Goal: Navigation & Orientation: Understand site structure

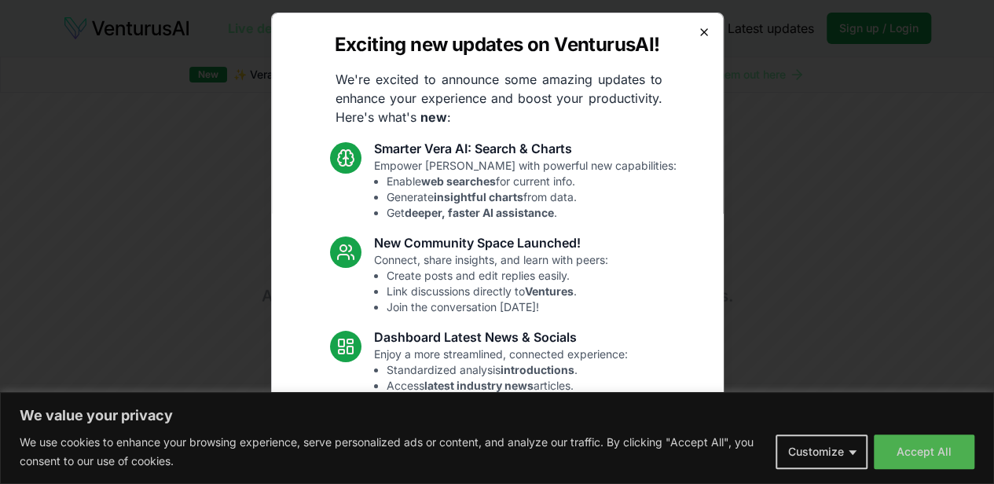
click at [701, 33] on icon "button" at bounding box center [704, 32] width 6 height 6
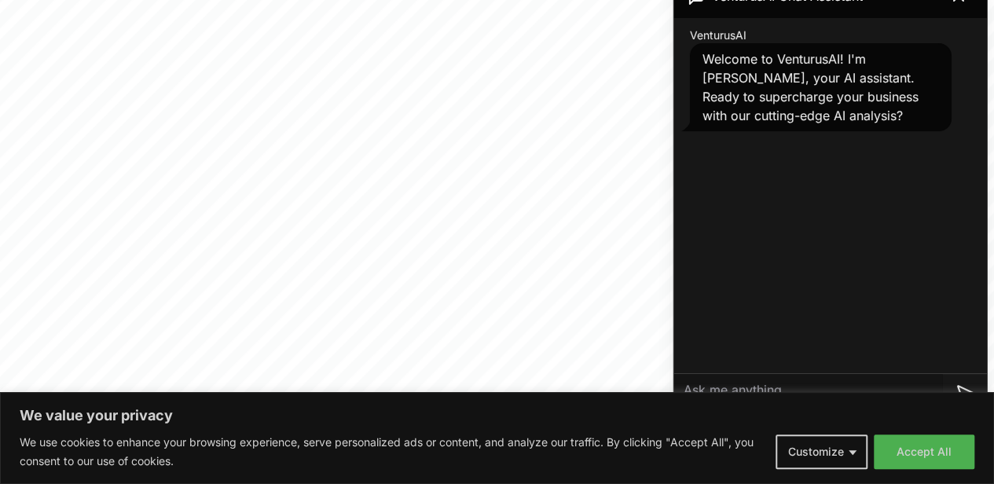
scroll to position [550, 0]
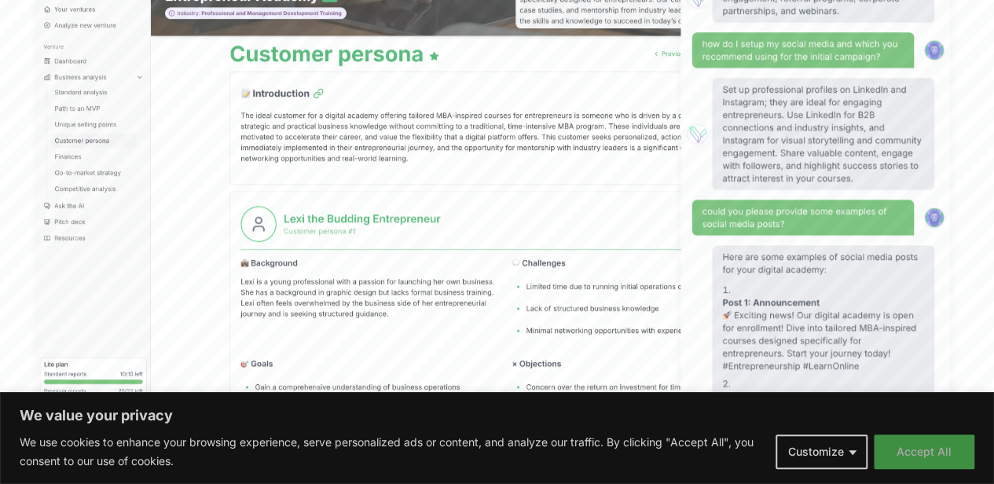
click at [922, 441] on button "Accept All" at bounding box center [924, 451] width 101 height 35
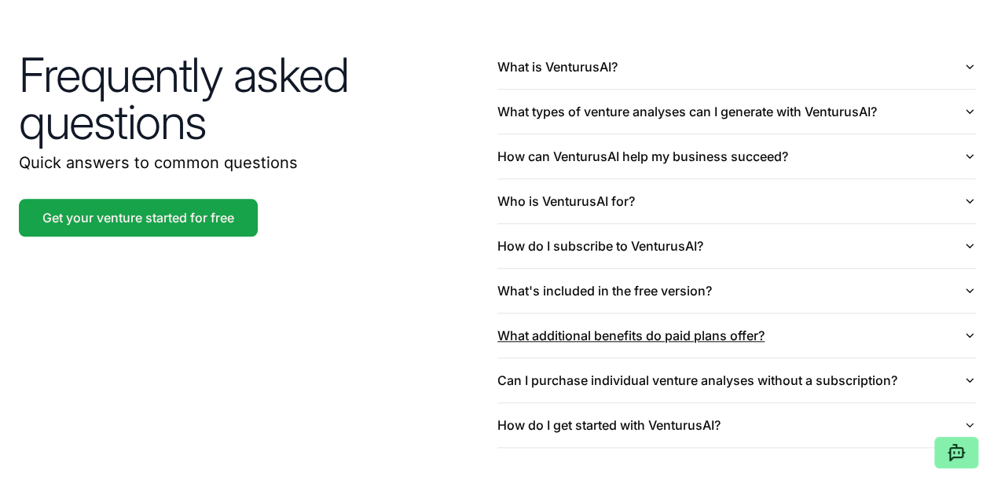
scroll to position [3846, 0]
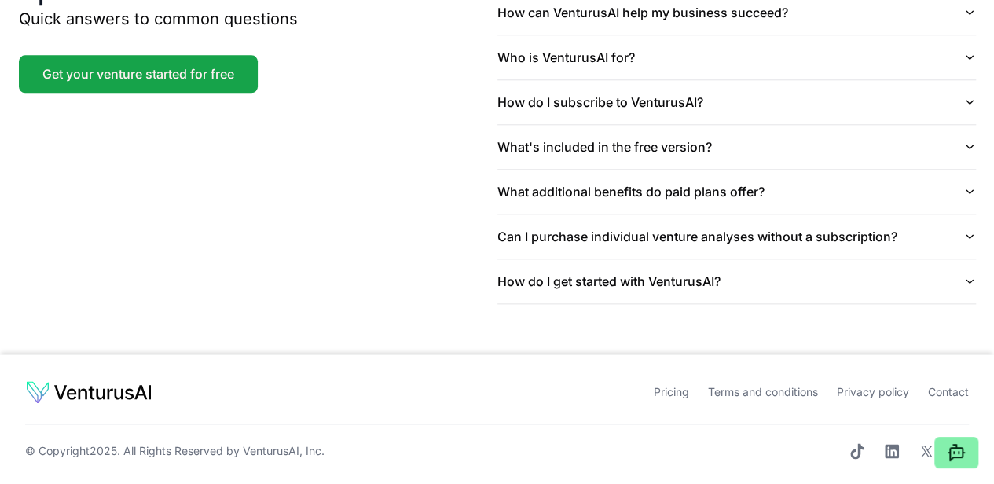
click at [869, 385] on link "Privacy policy" at bounding box center [873, 391] width 72 height 13
click at [738, 385] on link "Terms and conditions" at bounding box center [763, 391] width 110 height 13
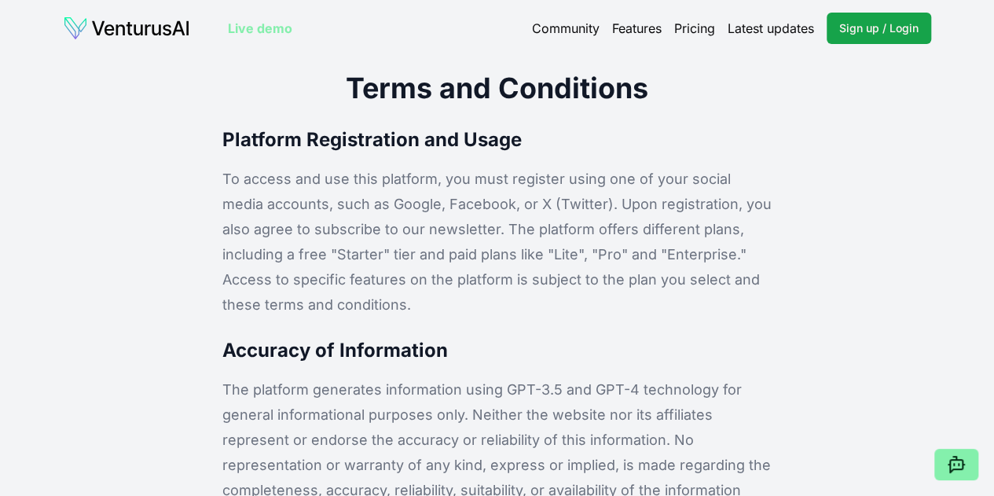
scroll to position [537, 0]
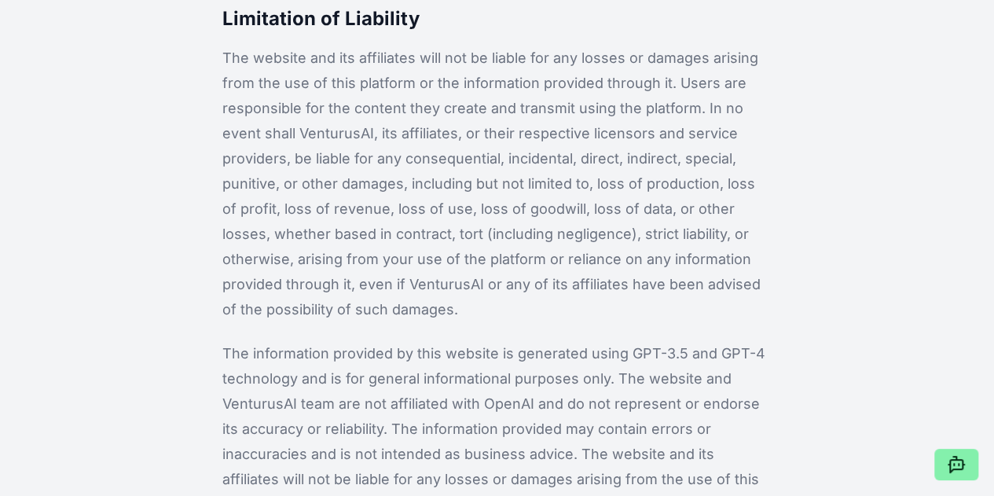
scroll to position [2345, 0]
